Goal: Check status

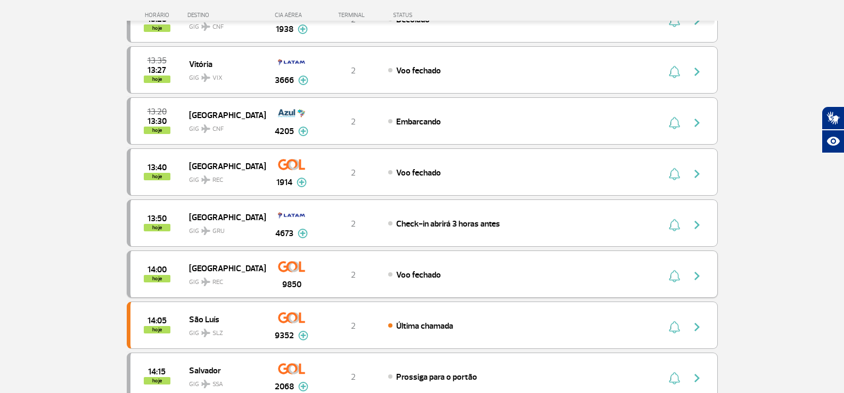
scroll to position [53, 0]
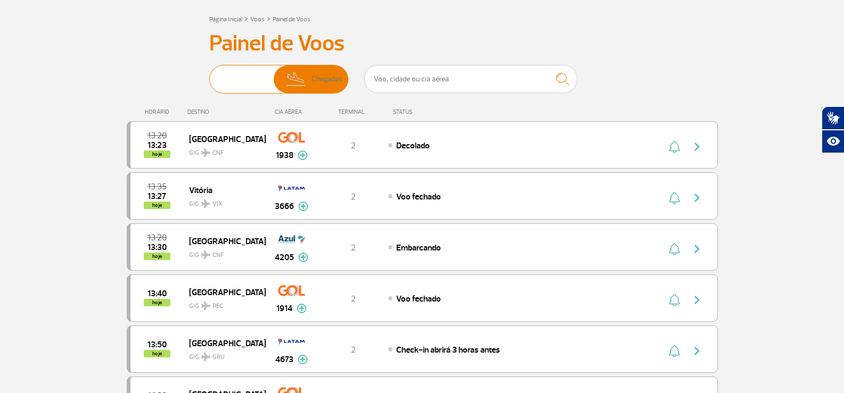
click at [314, 71] on span "Chegadas" at bounding box center [326, 79] width 31 height 28
click at [209, 74] on input "Partidas Chegadas" at bounding box center [209, 74] width 0 height 0
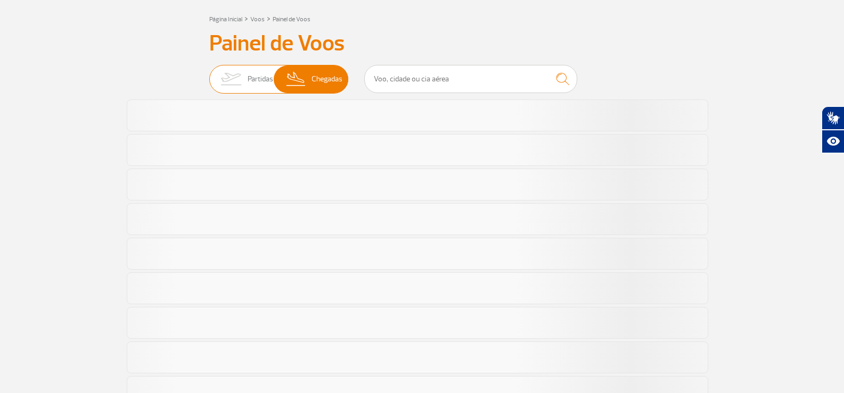
click at [321, 79] on span "Chegadas" at bounding box center [326, 79] width 31 height 28
click at [209, 74] on input "Partidas Chegadas" at bounding box center [209, 74] width 0 height 0
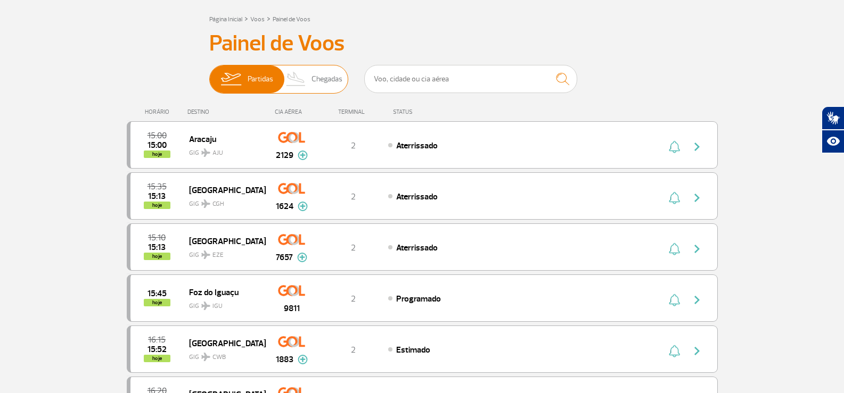
click at [330, 80] on span "Chegadas" at bounding box center [326, 79] width 31 height 28
click at [209, 74] on input "Partidas Chegadas" at bounding box center [209, 74] width 0 height 0
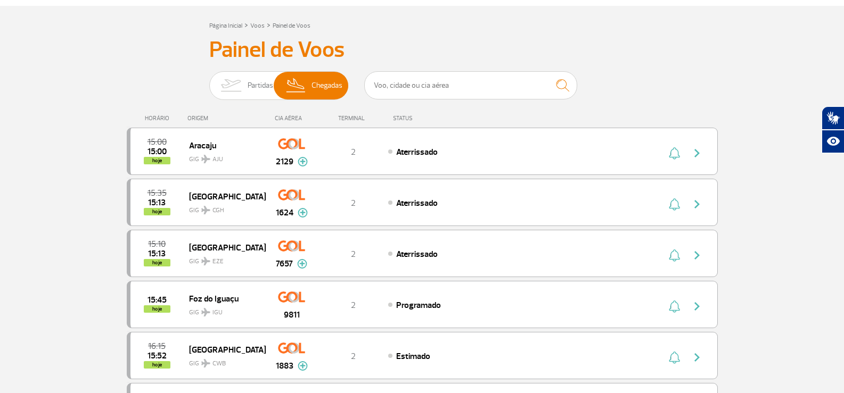
scroll to position [0, 0]
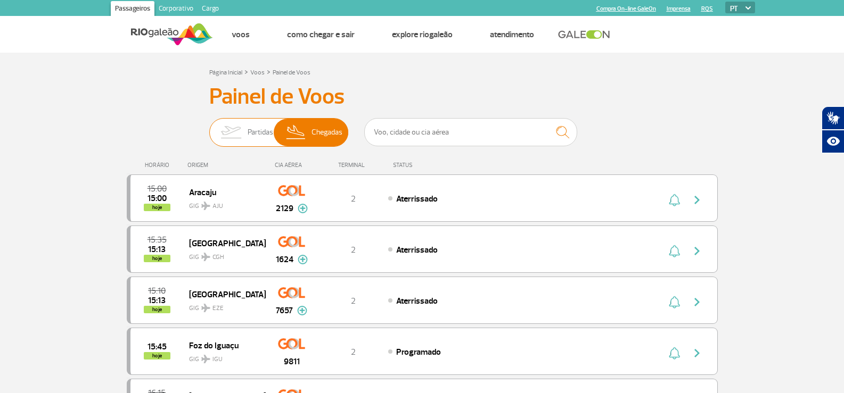
click at [322, 126] on span "Chegadas" at bounding box center [326, 133] width 31 height 28
click at [209, 127] on input "Partidas Chegadas" at bounding box center [209, 127] width 0 height 0
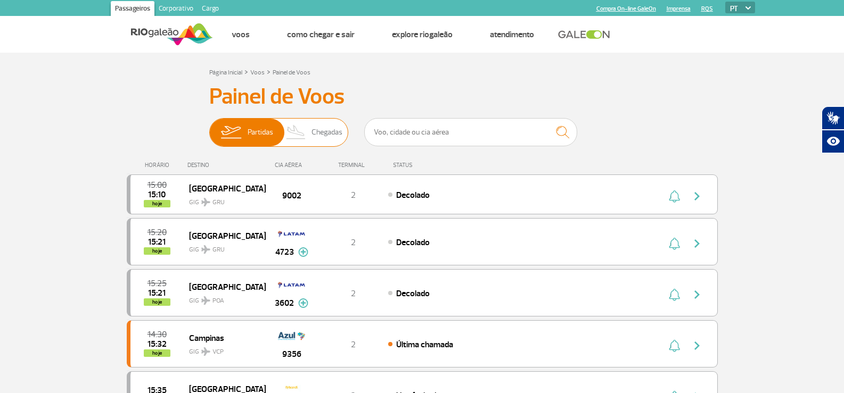
click at [322, 126] on span "Chegadas" at bounding box center [326, 133] width 31 height 28
click at [209, 127] on input "Partidas Chegadas" at bounding box center [209, 127] width 0 height 0
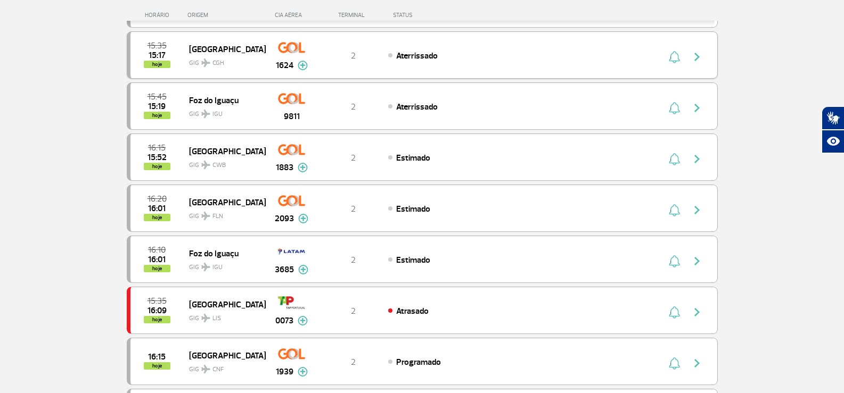
scroll to position [213, 0]
